Goal: Find specific page/section

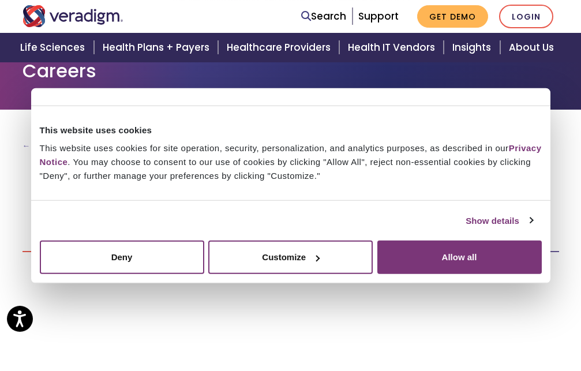
scroll to position [118, 0]
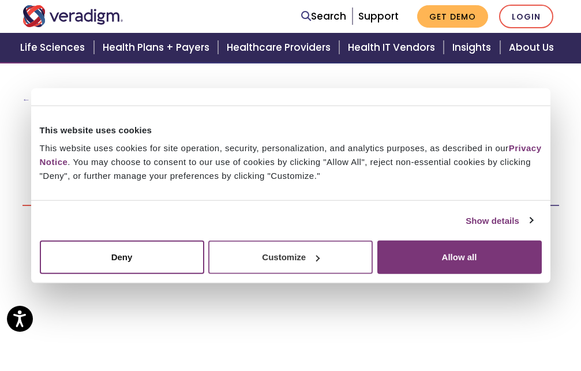
click at [329, 257] on button "Customize" at bounding box center [290, 257] width 164 height 33
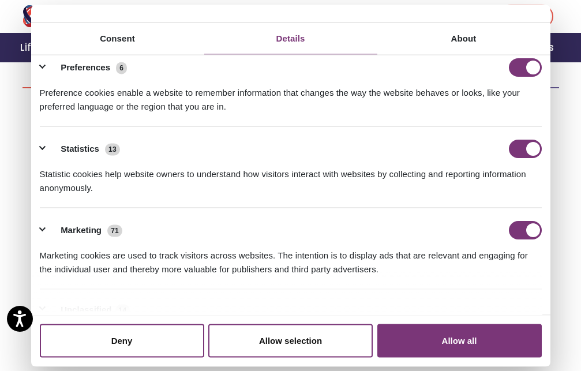
scroll to position [108, 0]
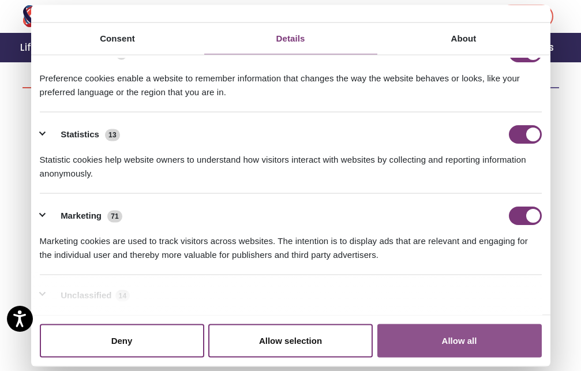
click at [430, 339] on button "Allow all" at bounding box center [459, 340] width 164 height 33
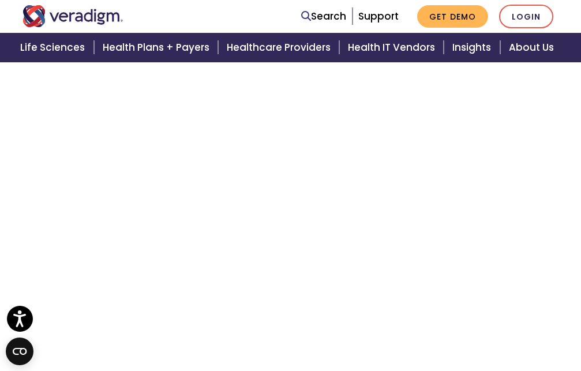
scroll to position [110, 0]
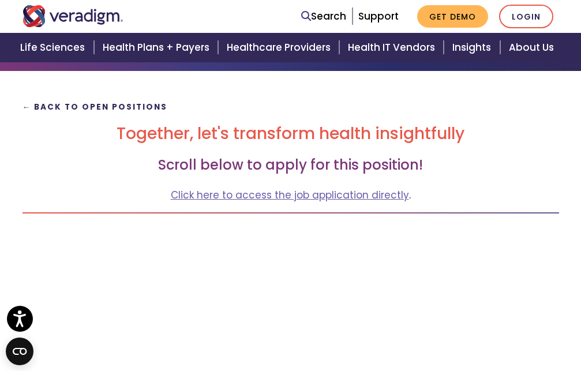
click at [128, 103] on strong "← Back to Open Positions" at bounding box center [95, 107] width 145 height 11
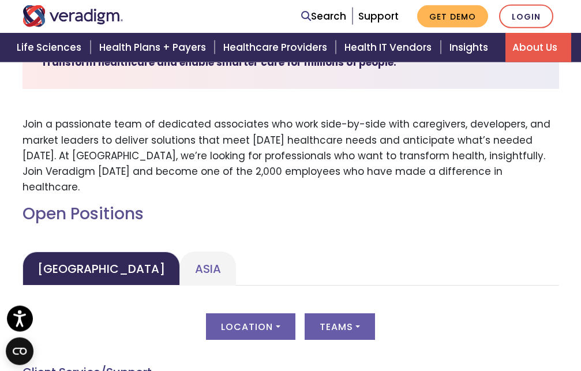
scroll to position [471, 0]
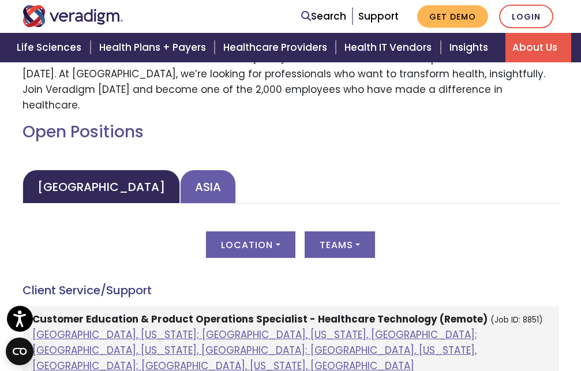
click at [180, 172] on link "Asia" at bounding box center [208, 187] width 56 height 34
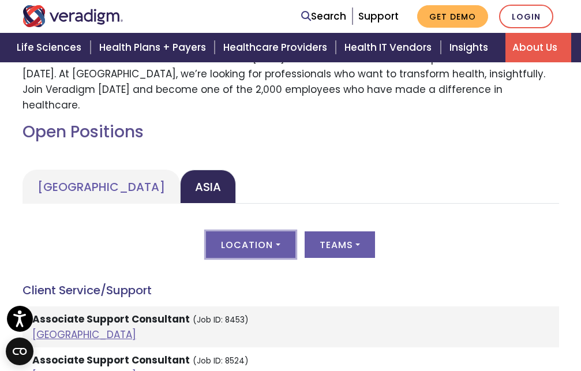
click at [268, 231] on button "Location" at bounding box center [250, 244] width 89 height 27
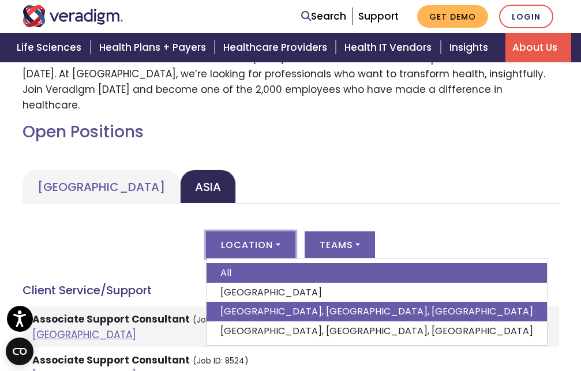
click at [275, 302] on link "Pune, Maharashtra, India" at bounding box center [377, 312] width 340 height 20
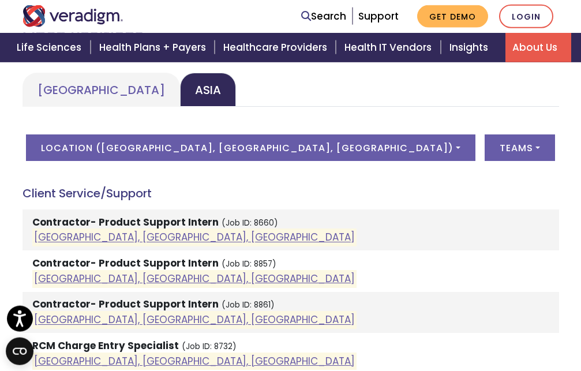
scroll to position [589, 0]
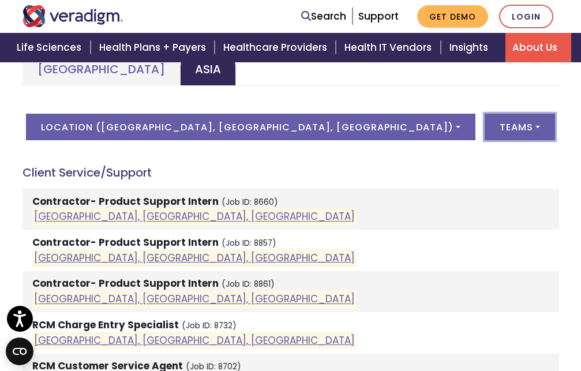
click at [485, 118] on button "Teams" at bounding box center [520, 127] width 70 height 27
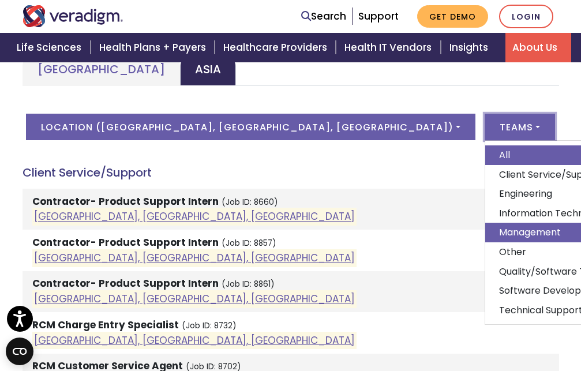
scroll to position [9, 0]
click at [485, 223] on link "Management" at bounding box center [555, 233] width 141 height 20
